Goal: Task Accomplishment & Management: Manage account settings

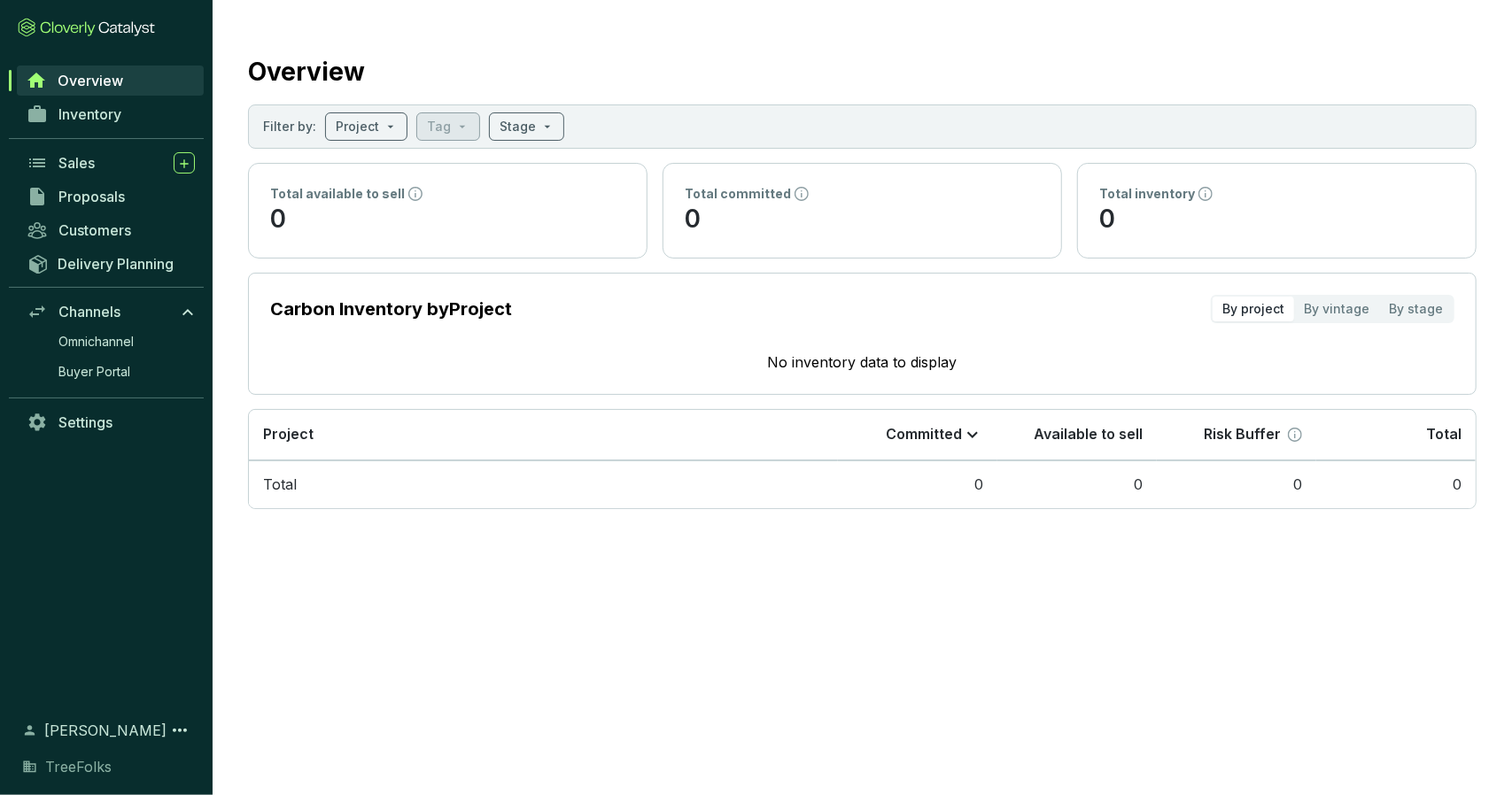
click at [987, 46] on div "Overview" at bounding box center [862, 68] width 1228 height 44
click at [107, 417] on span "Settings" at bounding box center [85, 422] width 54 height 18
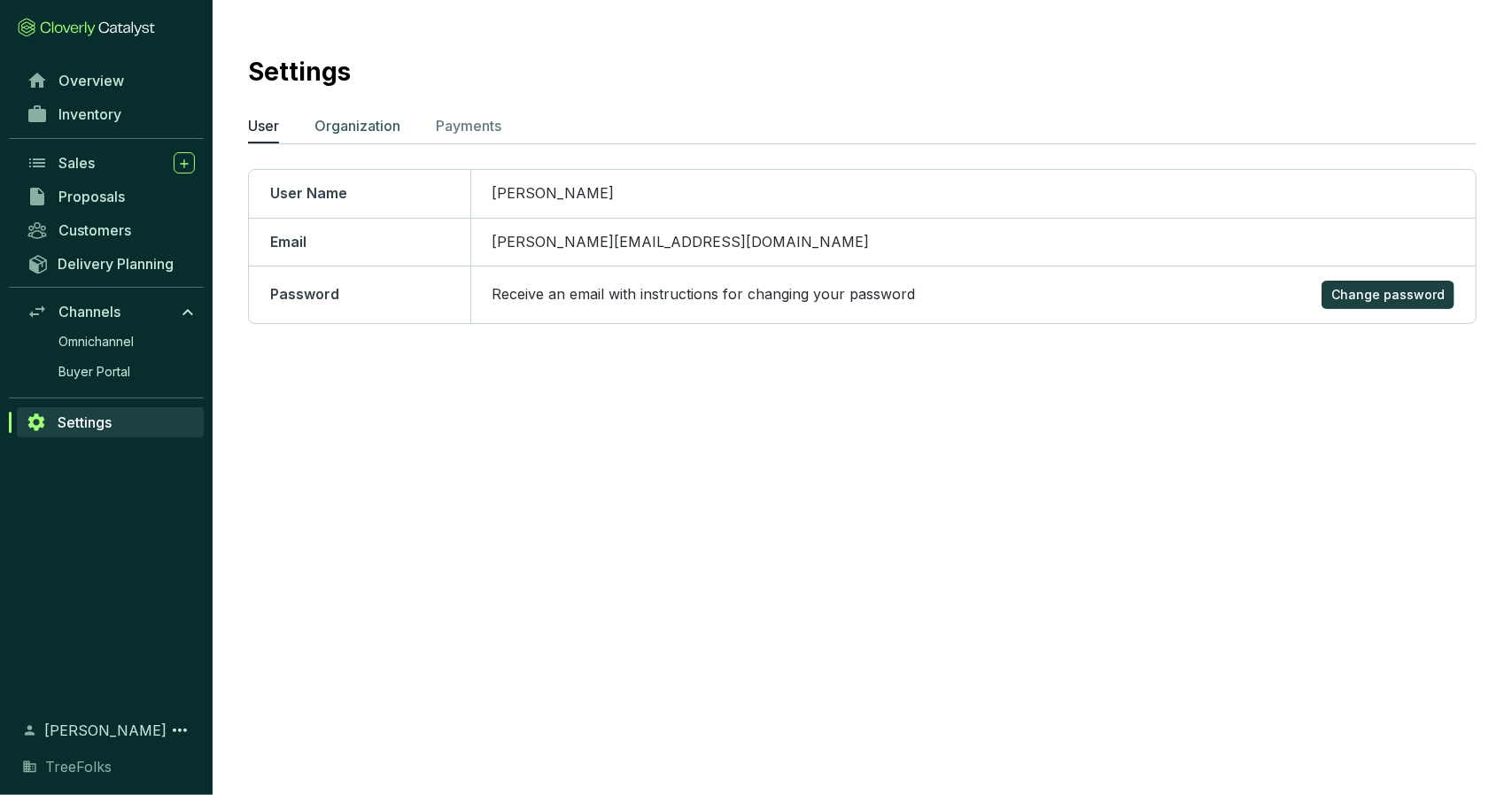
click at [374, 129] on p "Organization" at bounding box center [357, 125] width 86 height 21
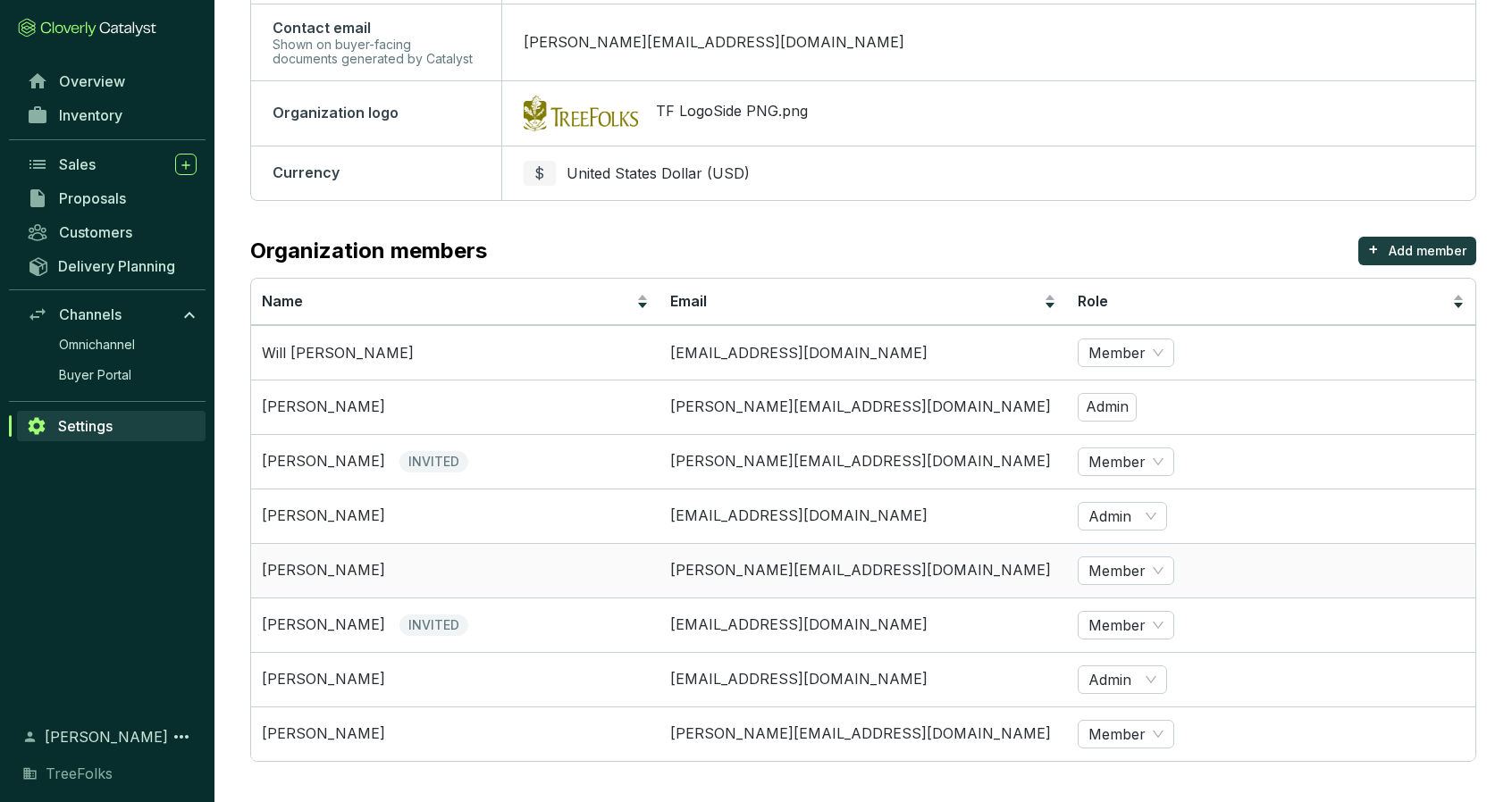
scroll to position [268, 0]
click at [1098, 676] on span "Admin" at bounding box center [1123, 679] width 68 height 27
click at [1112, 606] on div "Admin" at bounding box center [1122, 616] width 61 height 20
click at [1106, 241] on div "Organization members + Add member" at bounding box center [863, 250] width 1227 height 29
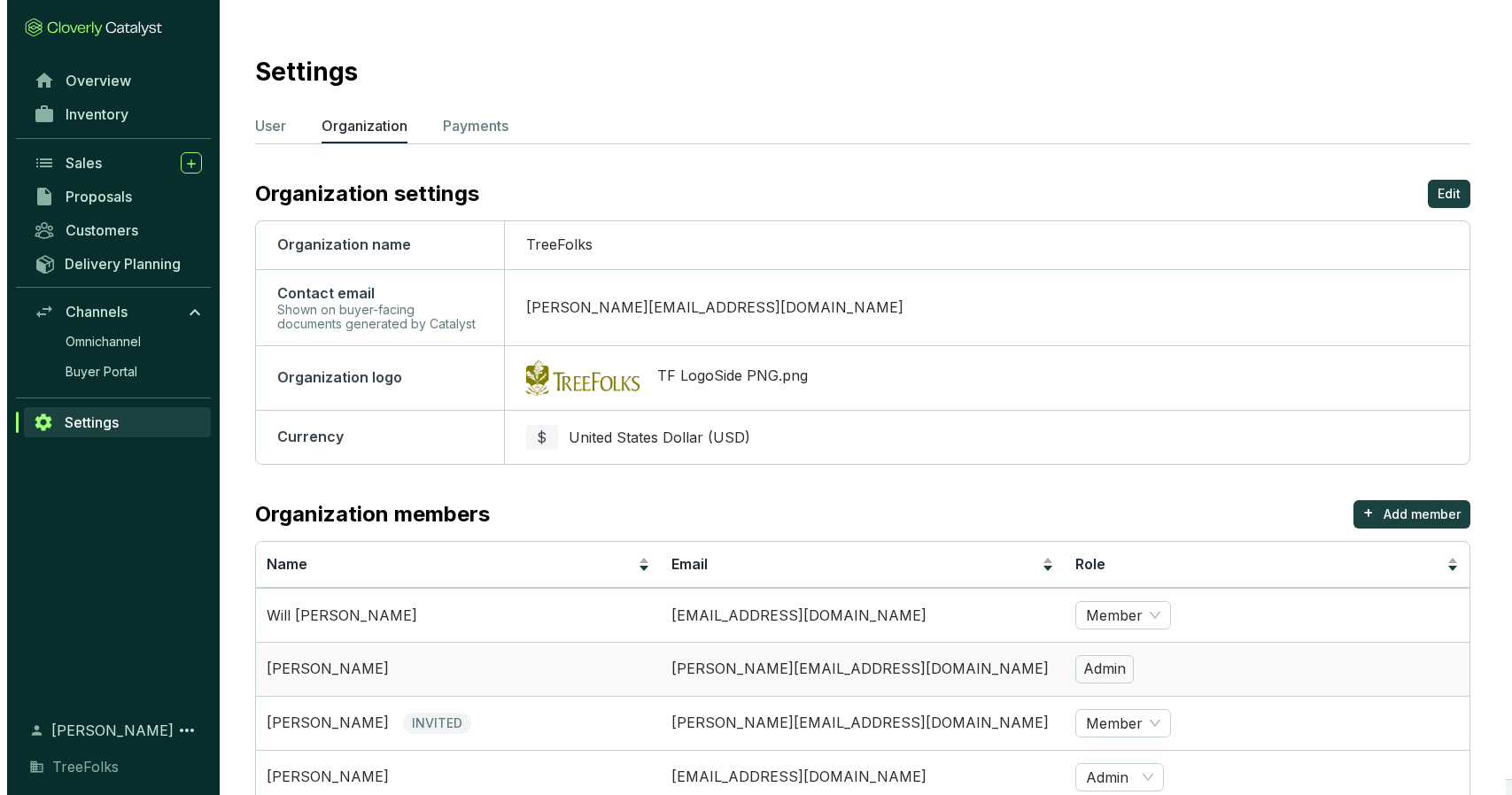
scroll to position [0, 0]
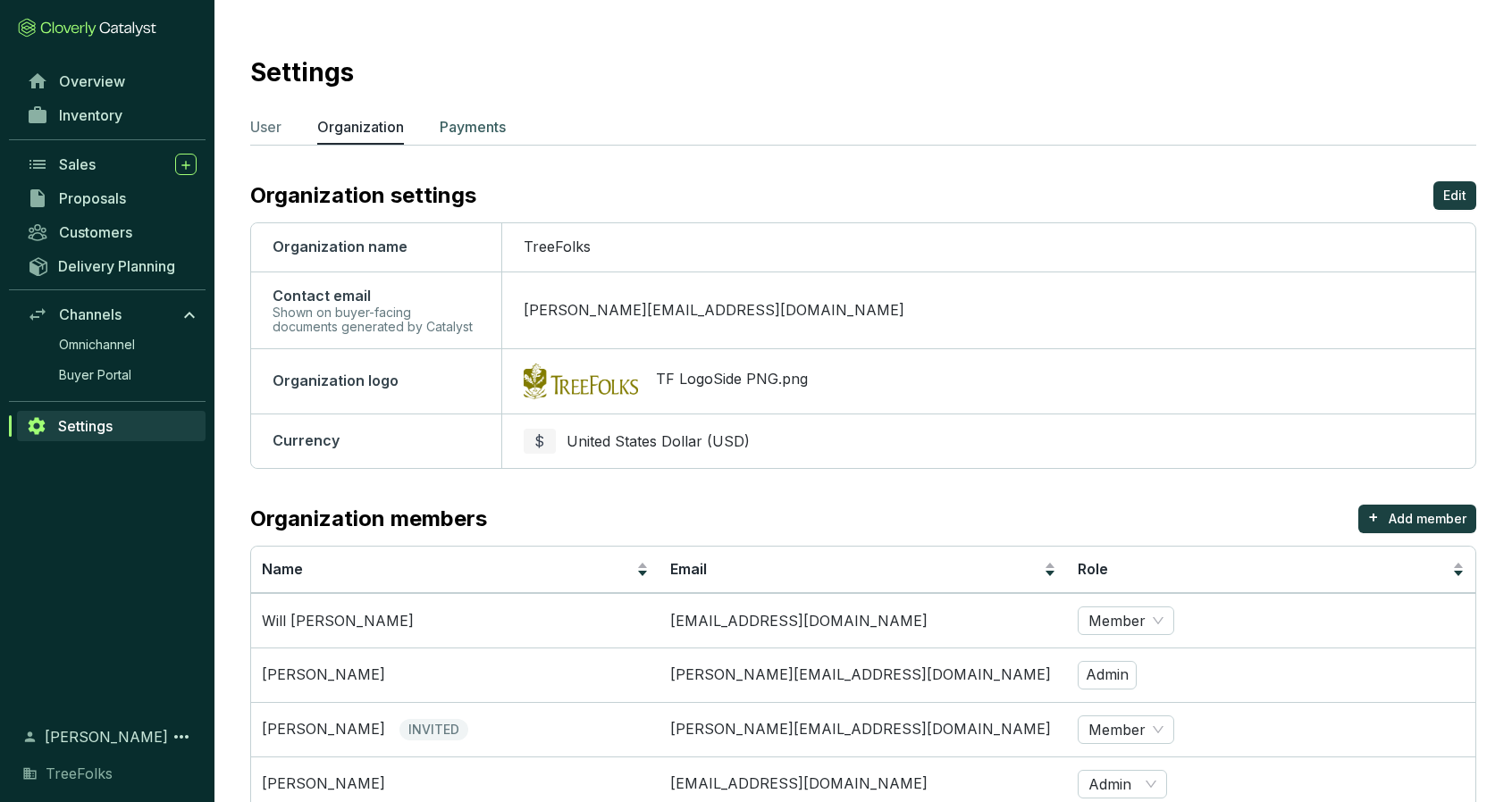
click at [448, 128] on p "Payments" at bounding box center [473, 126] width 66 height 21
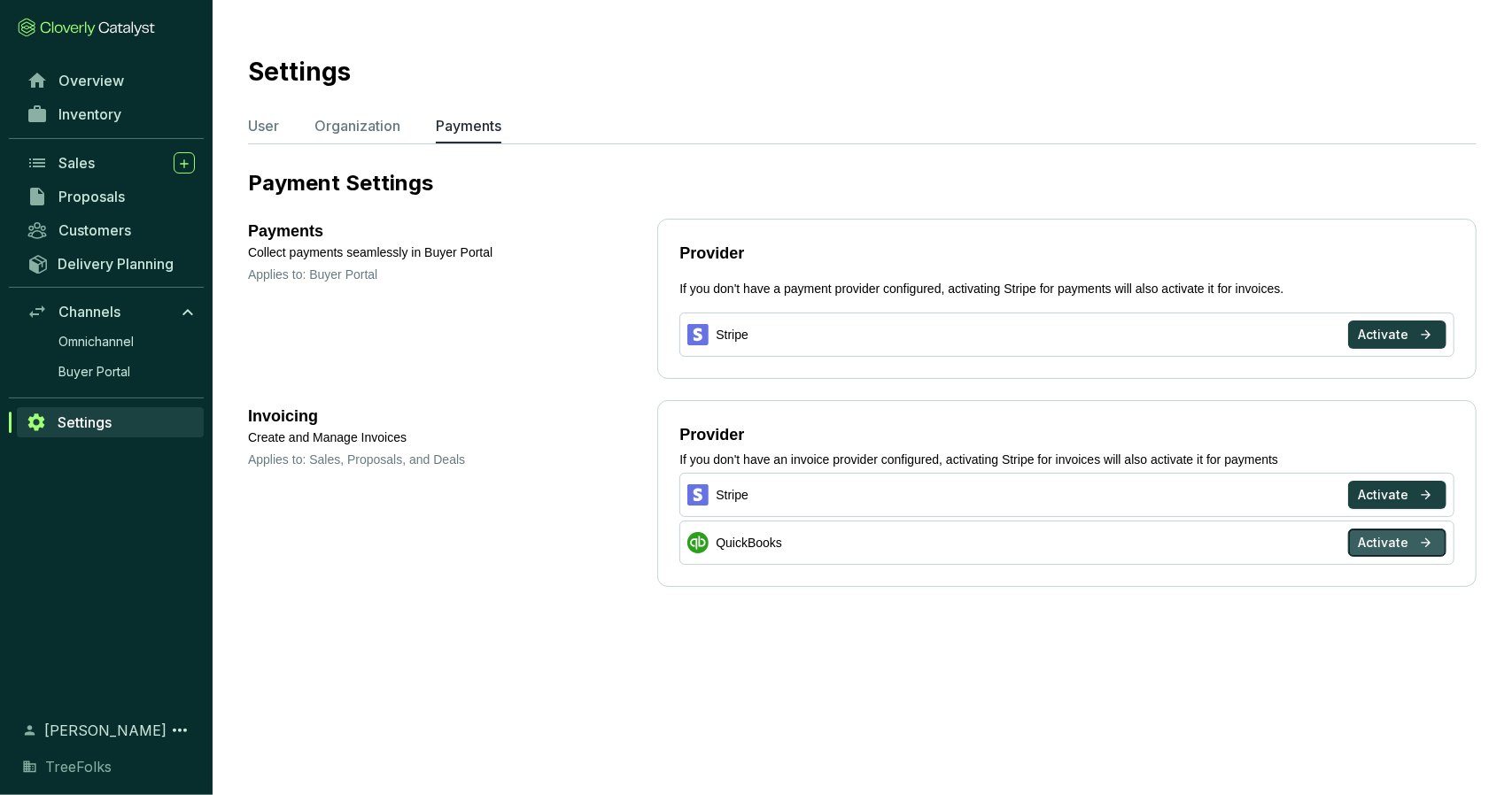
click at [1370, 540] on span "Activate" at bounding box center [1382, 543] width 50 height 18
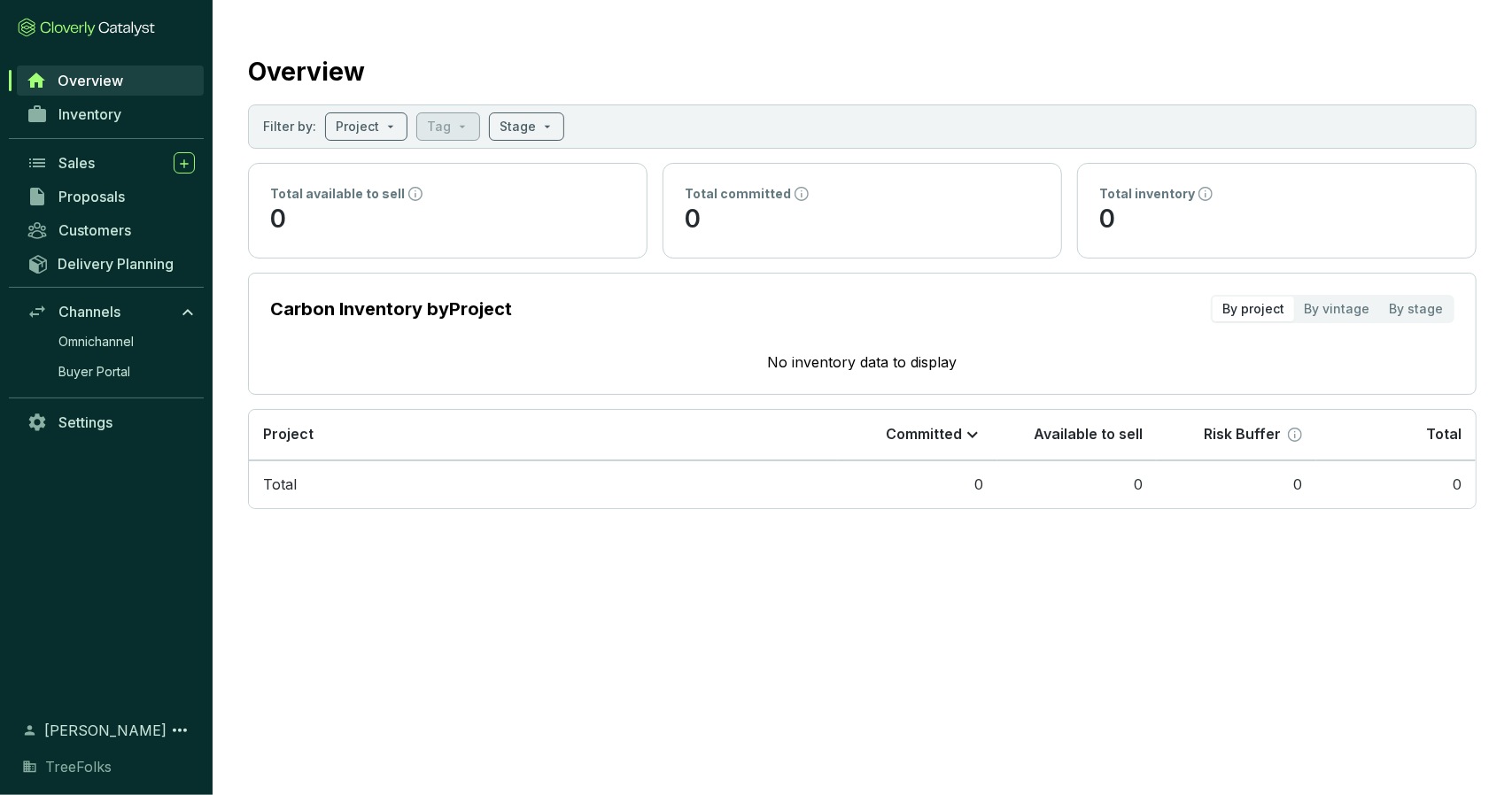
click at [138, 733] on span "[PERSON_NAME]" at bounding box center [106, 730] width 123 height 21
click at [172, 736] on icon at bounding box center [179, 730] width 21 height 21
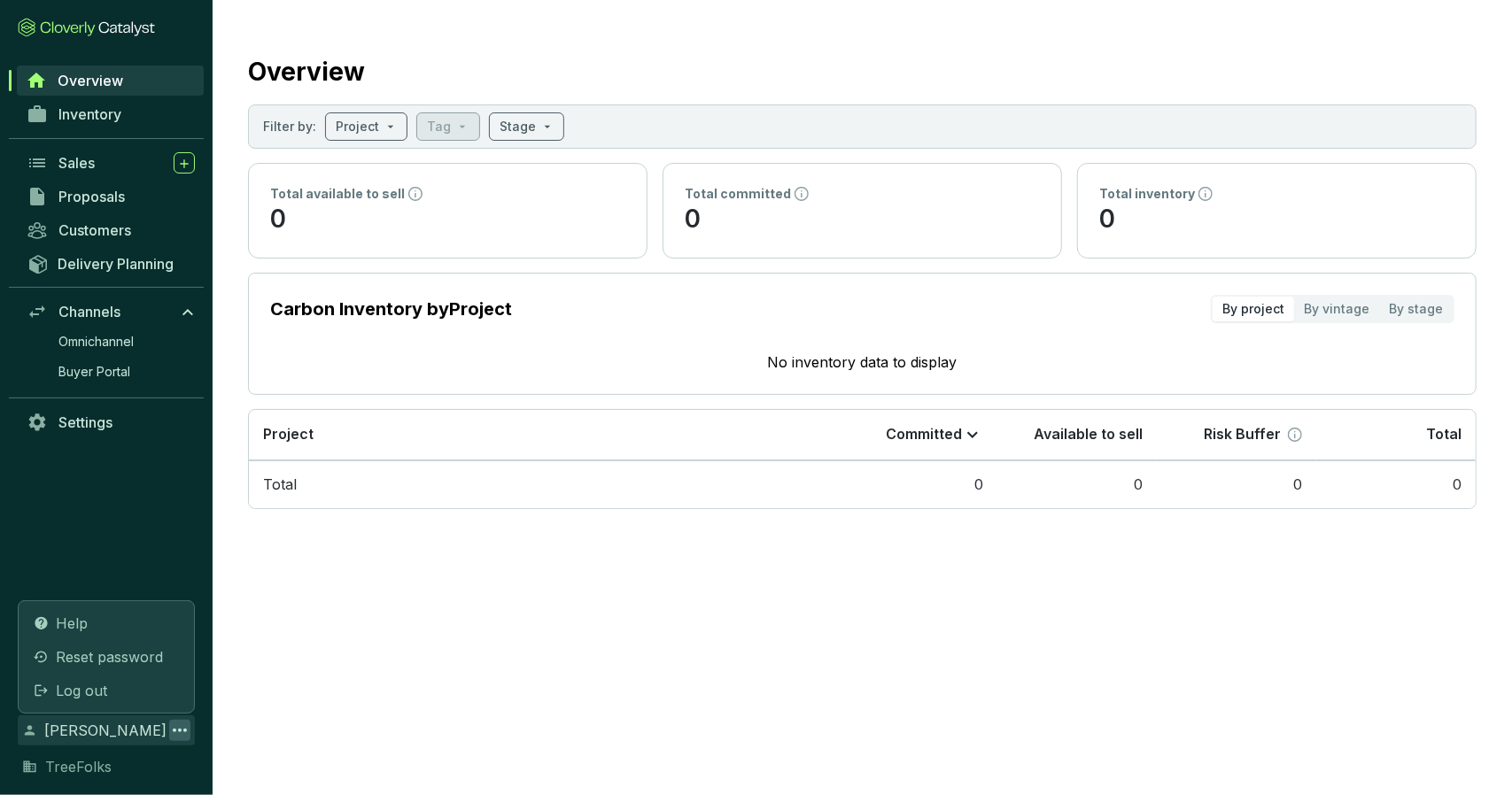
click at [85, 767] on span "TreeFolks" at bounding box center [78, 766] width 66 height 21
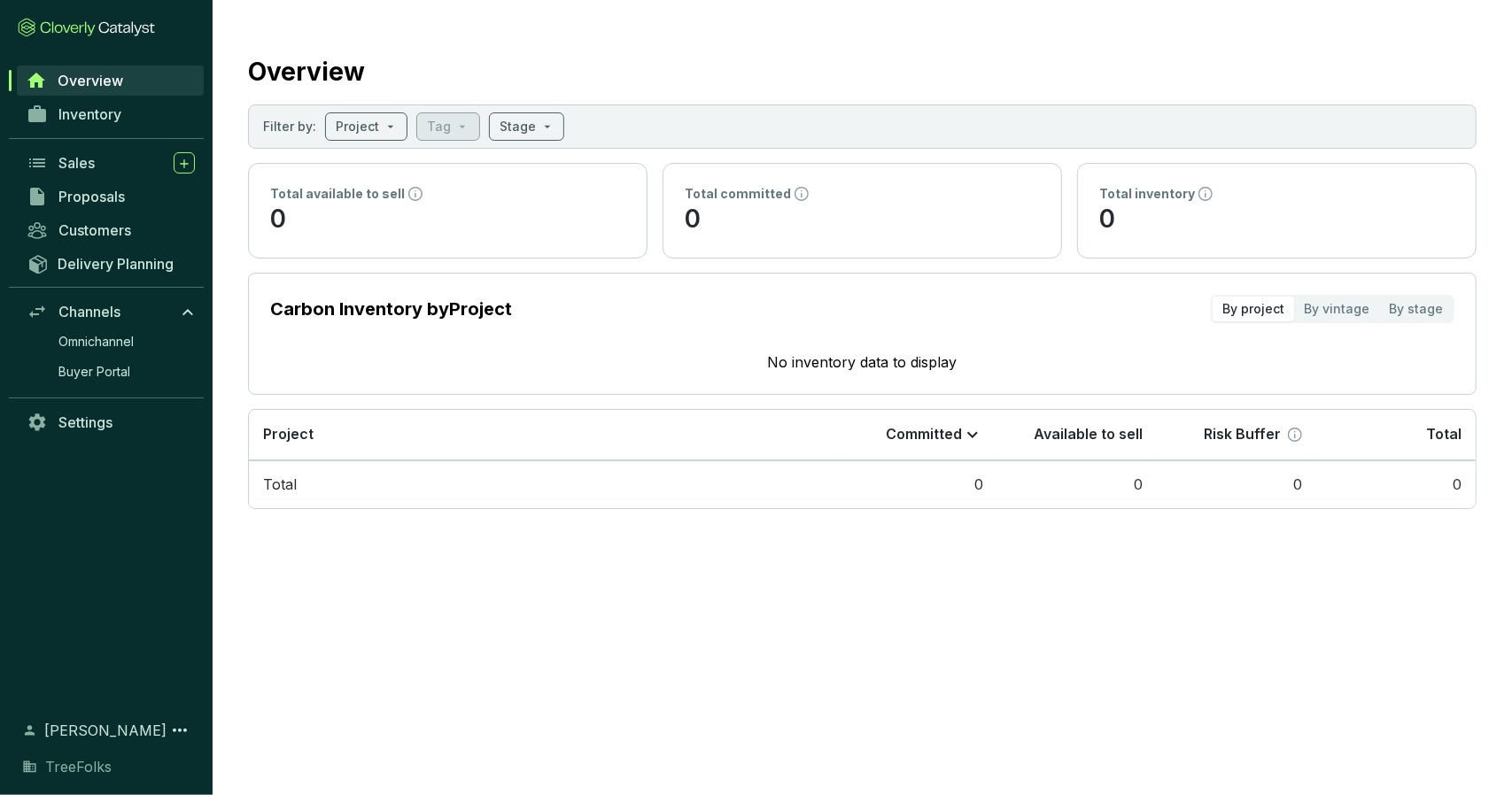
click at [85, 767] on span "TreeFolks" at bounding box center [78, 766] width 66 height 21
